Goal: Transaction & Acquisition: Purchase product/service

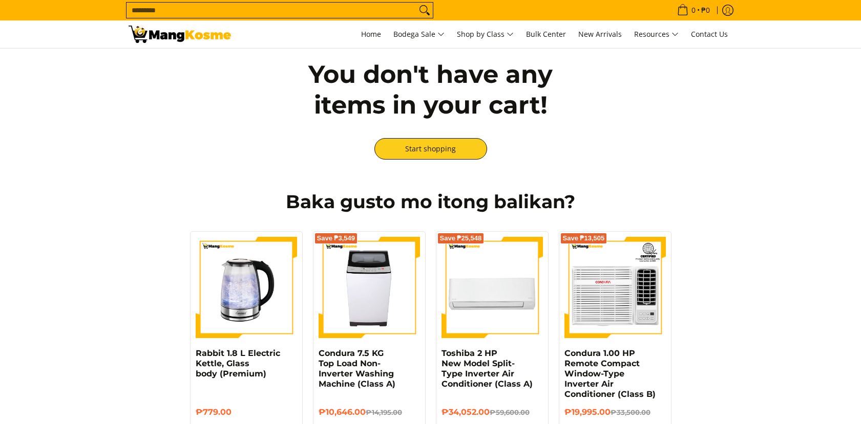
scroll to position [227, 0]
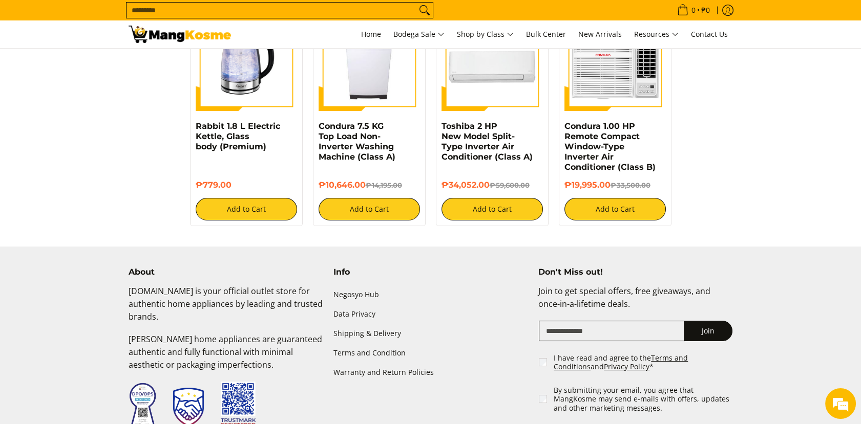
click at [289, 10] on input "Search..." at bounding box center [271, 10] width 290 height 15
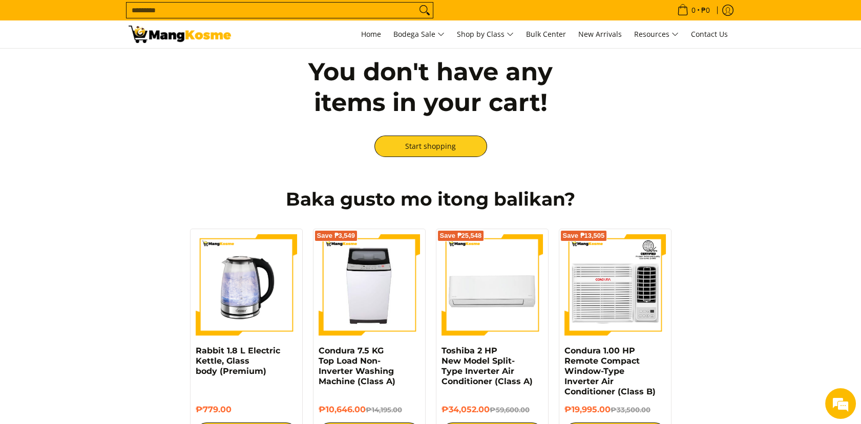
scroll to position [0, 0]
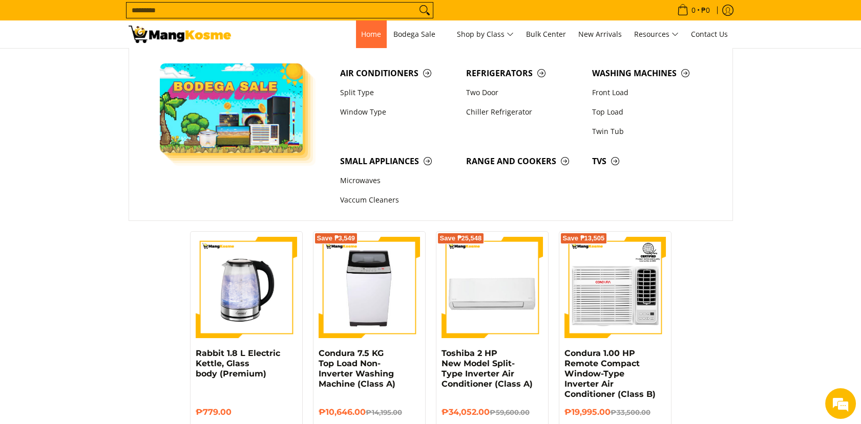
click at [369, 34] on span "Home" at bounding box center [371, 34] width 20 height 10
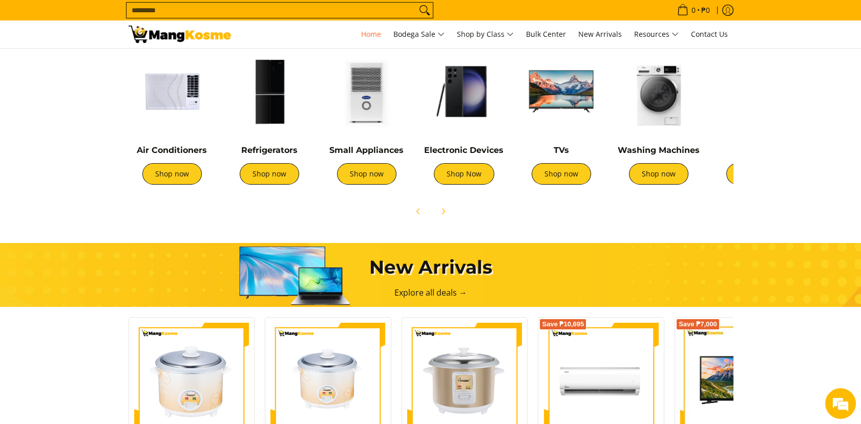
scroll to position [398, 0]
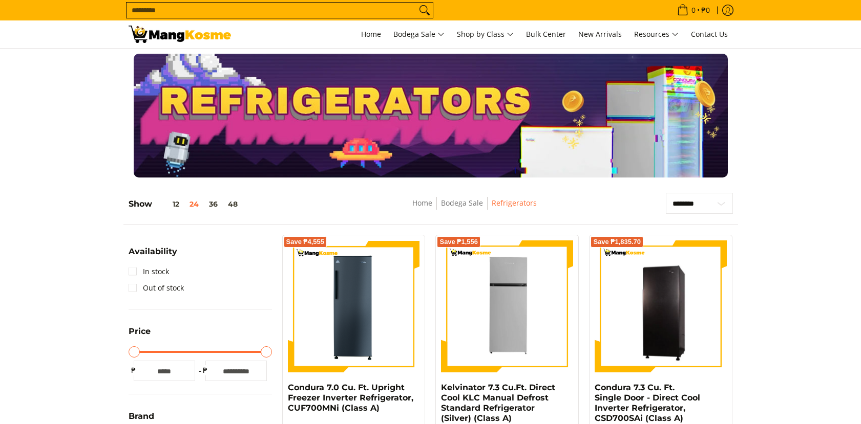
scroll to position [398, 0]
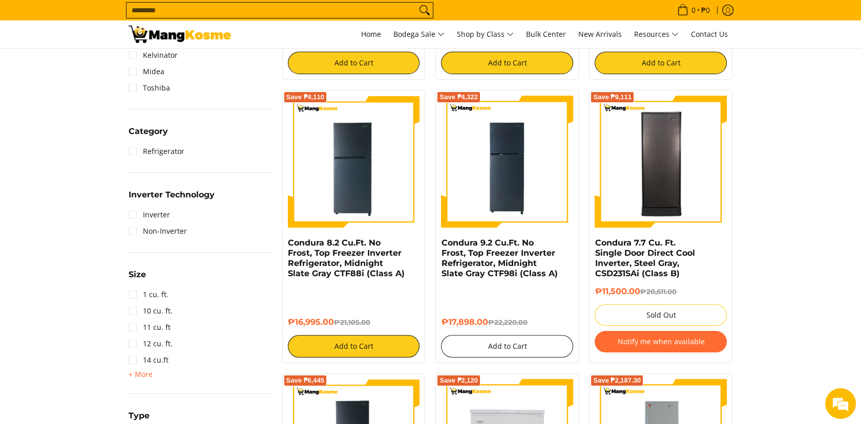
click at [514, 337] on button "Add to Cart" at bounding box center [507, 346] width 132 height 23
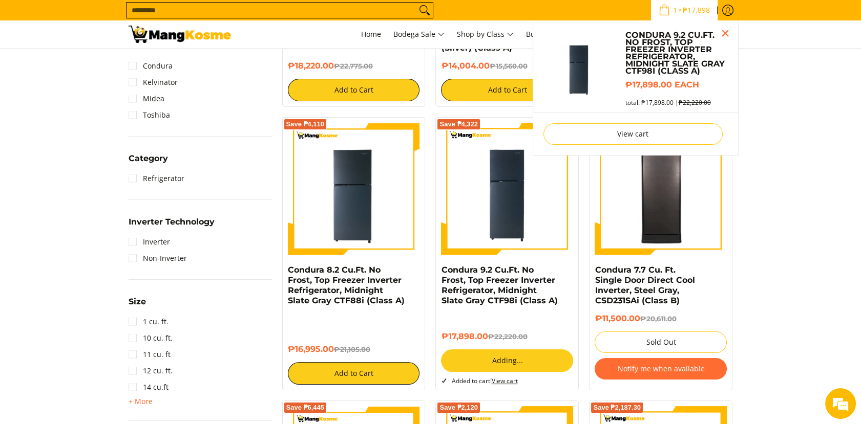
scroll to position [370, 0]
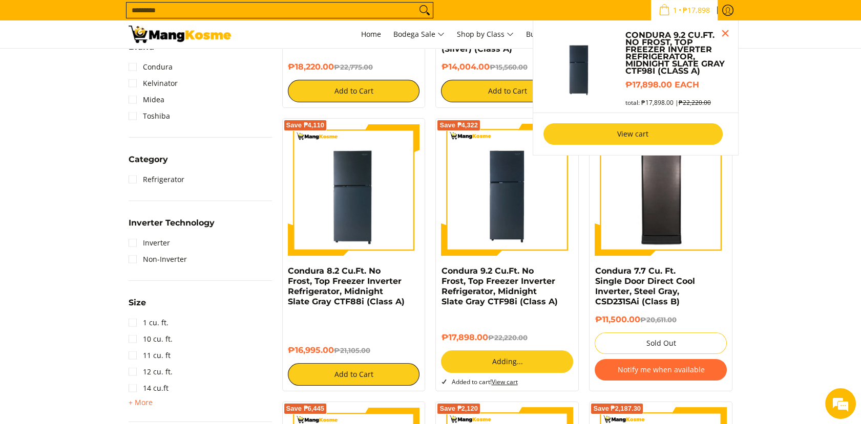
click at [635, 134] on link "View cart" at bounding box center [632, 134] width 179 height 22
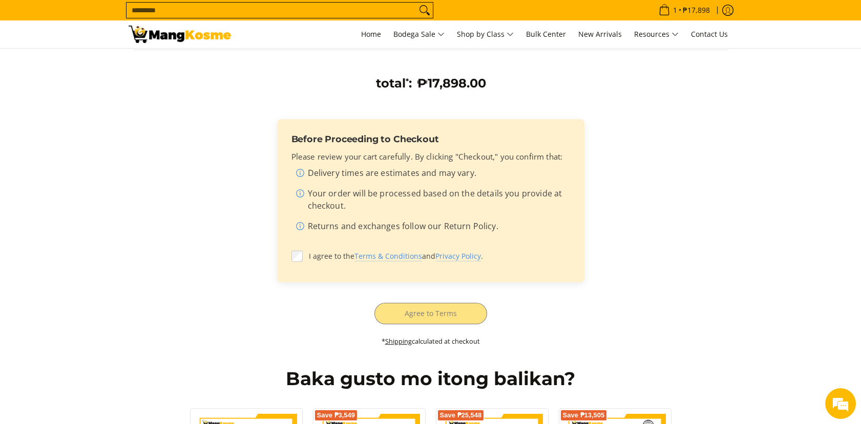
scroll to position [227, 0]
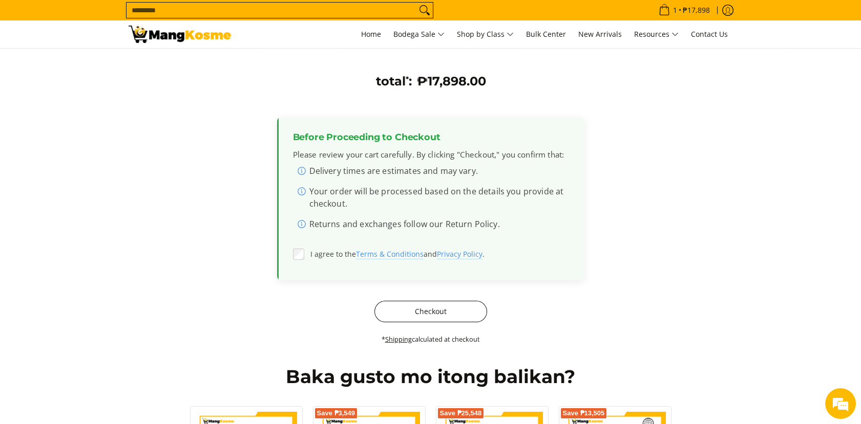
click at [430, 314] on button "Checkout" at bounding box center [430, 312] width 113 height 22
